Goal: Transaction & Acquisition: Purchase product/service

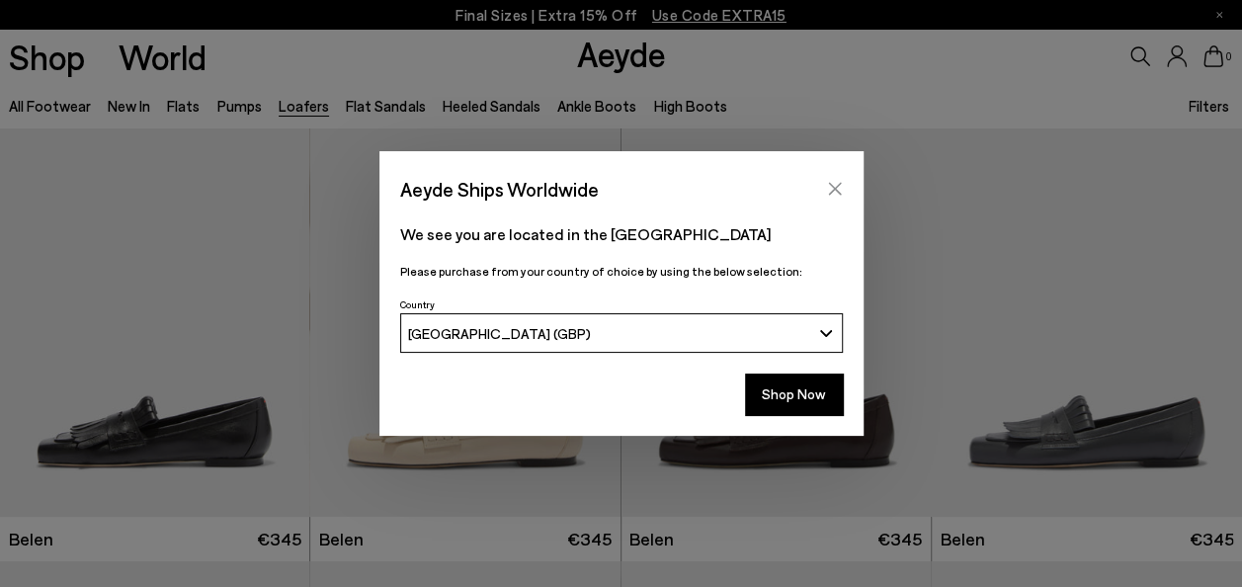
click at [831, 188] on icon "Close" at bounding box center [835, 189] width 16 height 16
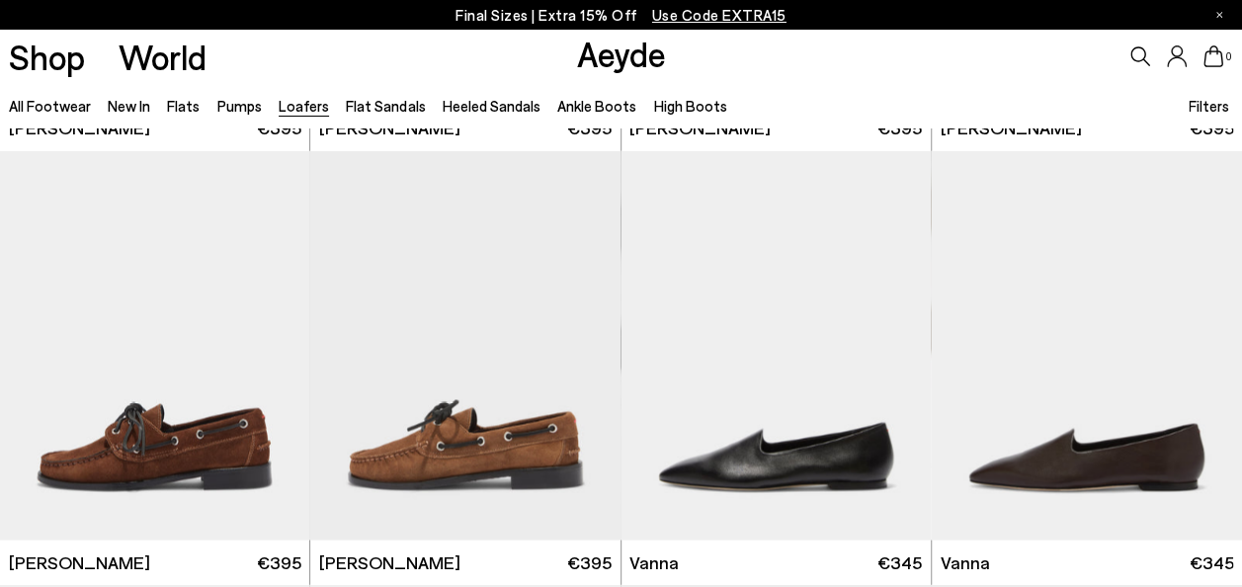
scroll to position [1844, 0]
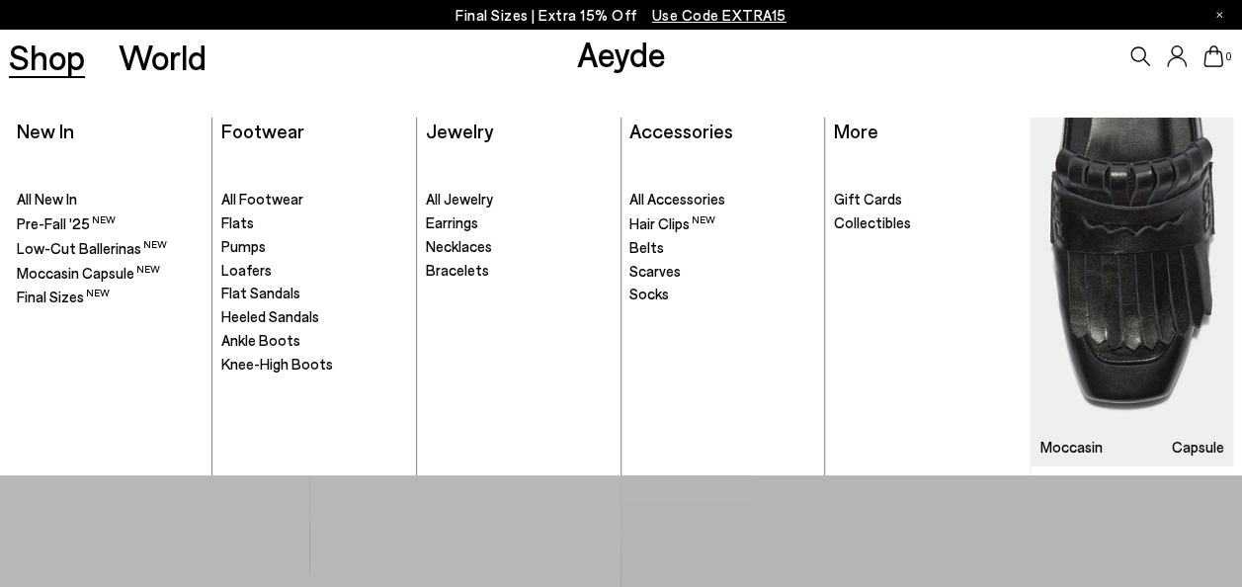
scroll to position [1067, 0]
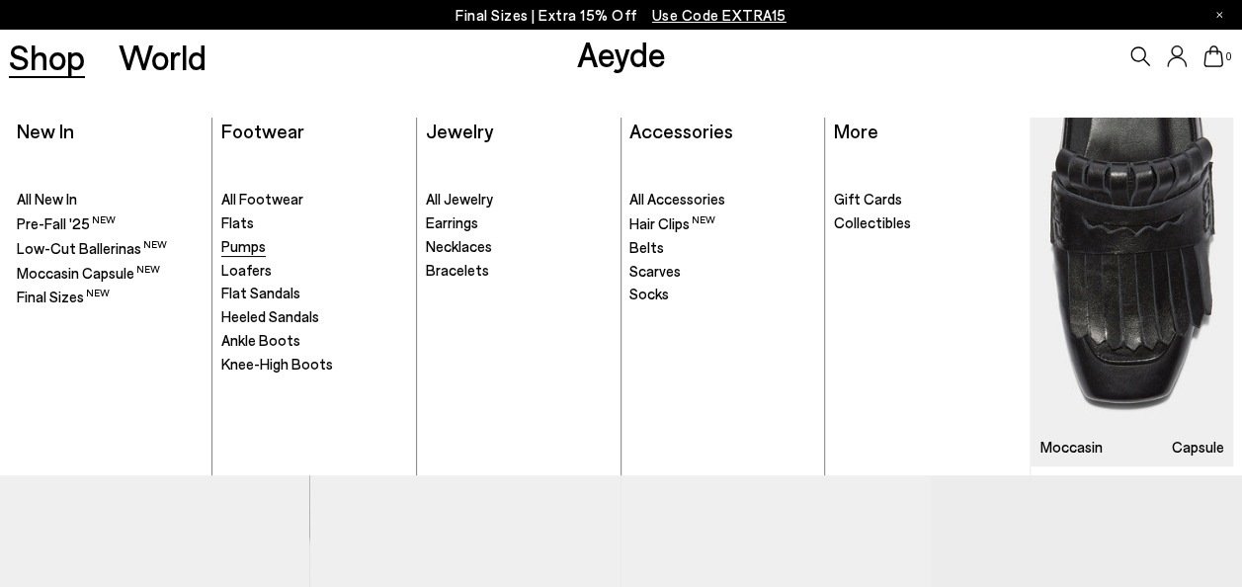
click at [241, 243] on span "Pumps" at bounding box center [243, 246] width 44 height 18
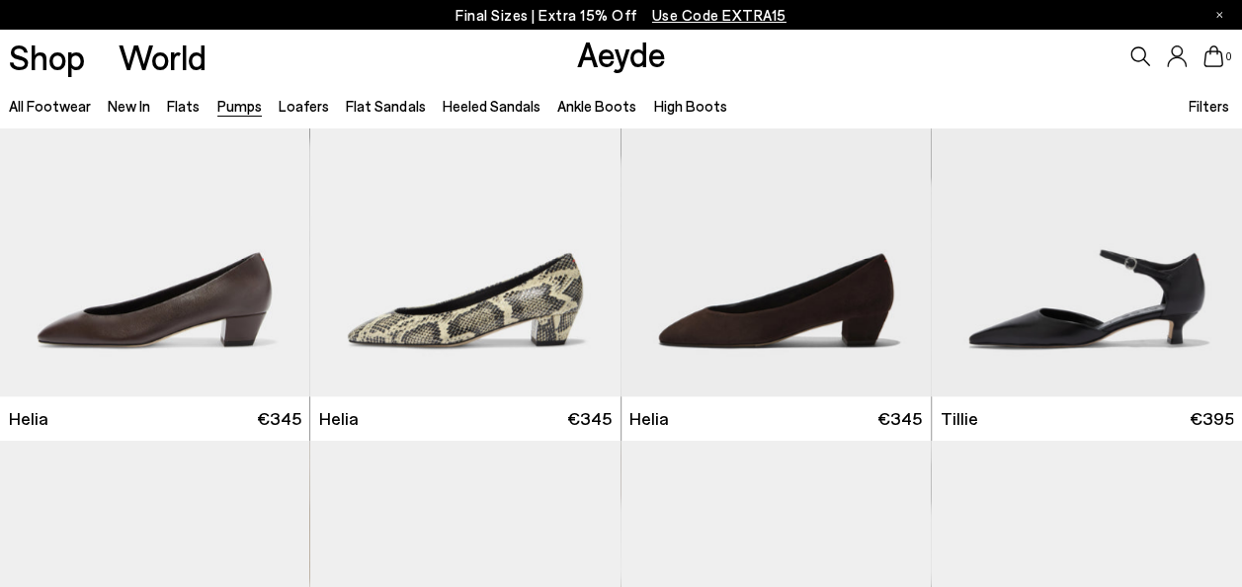
scroll to position [1014, 0]
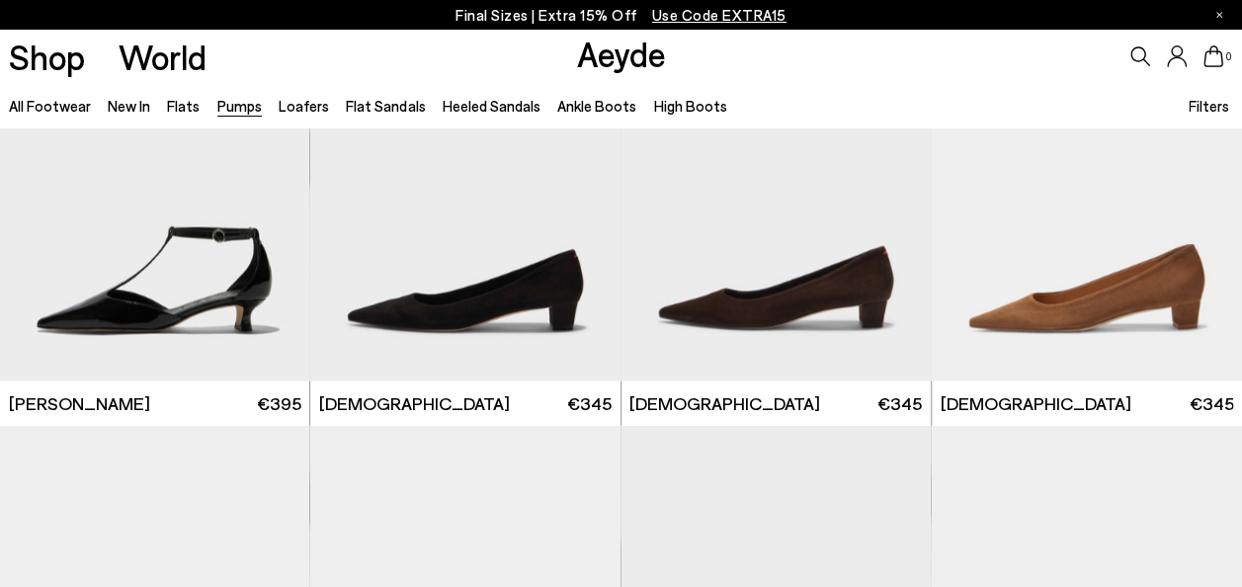
scroll to position [1883, 0]
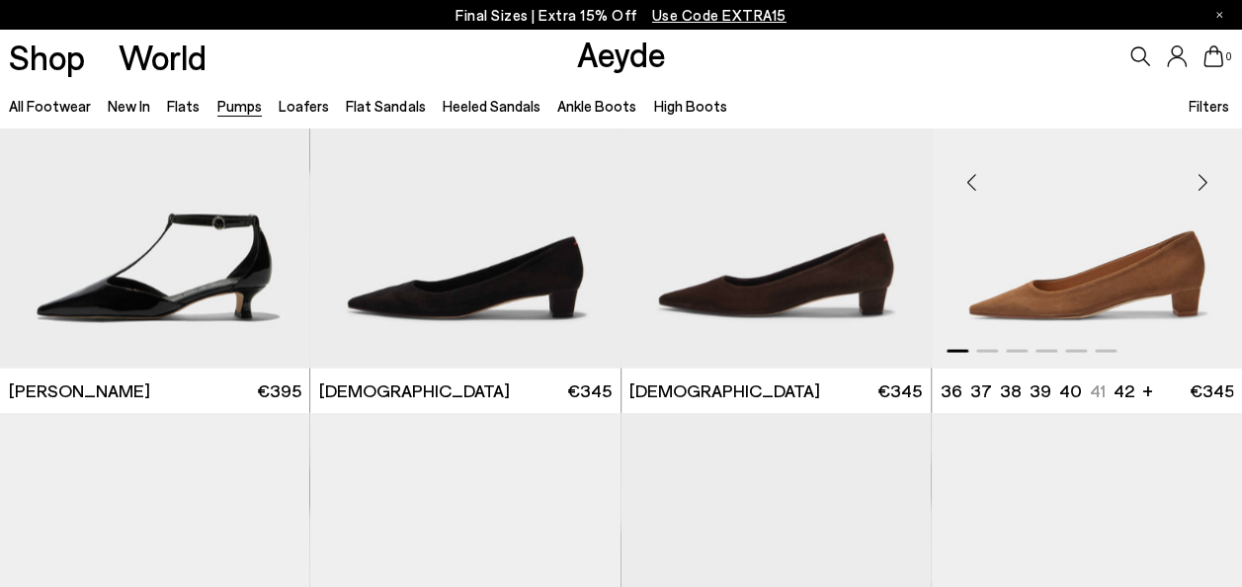
click at [1173, 275] on img "1 / 6" at bounding box center [1087, 173] width 310 height 389
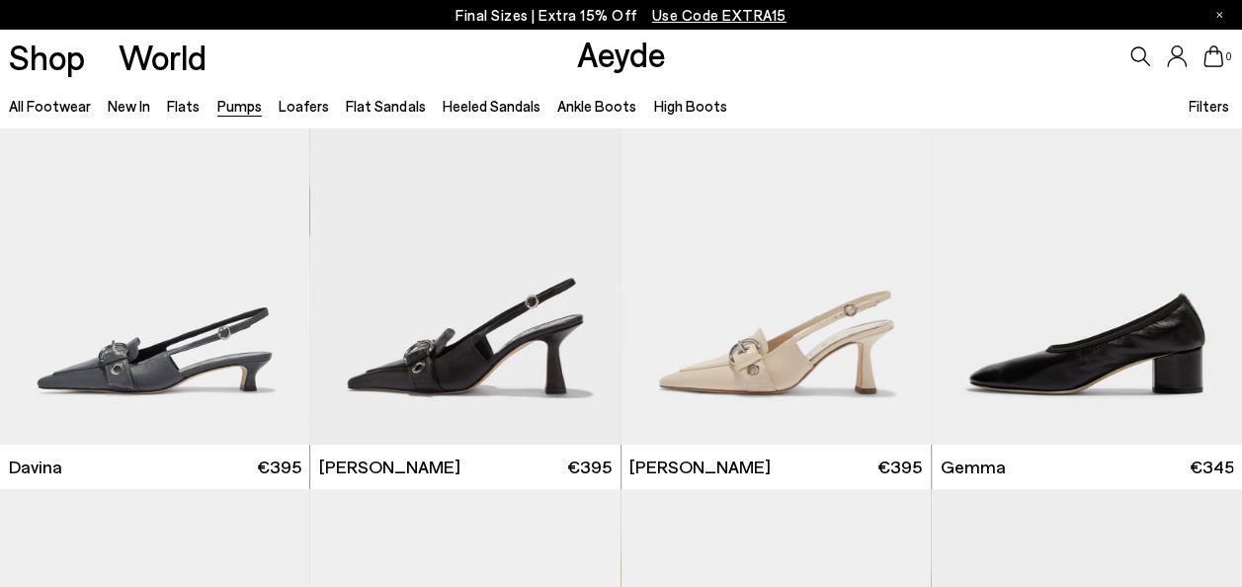
scroll to position [3583, 0]
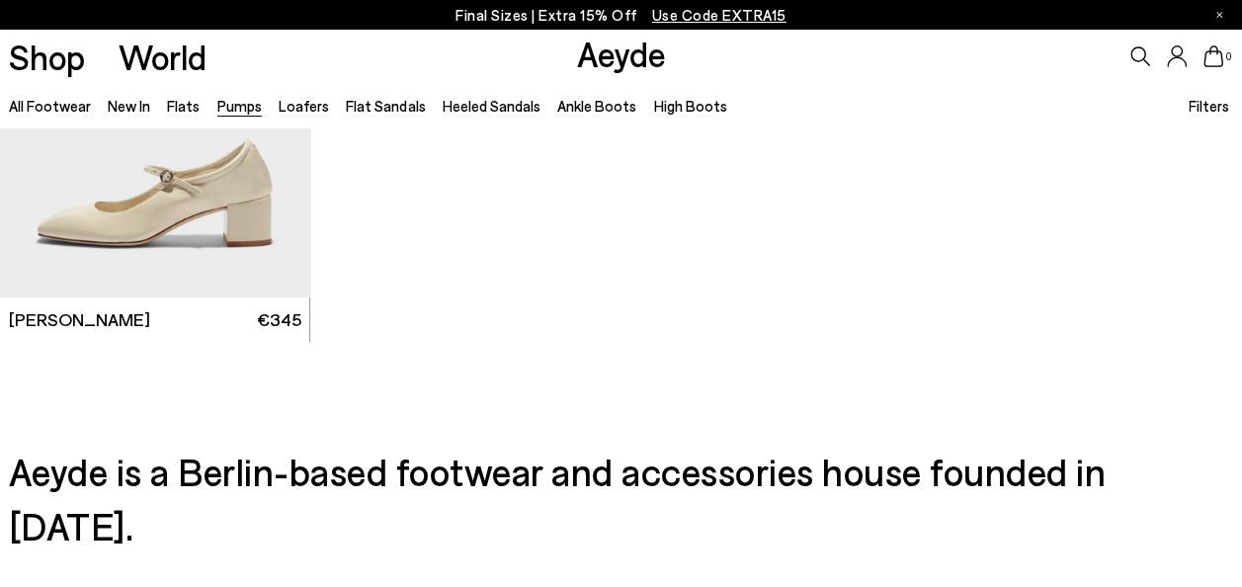
scroll to position [7602, 0]
